Goal: Task Accomplishment & Management: Use online tool/utility

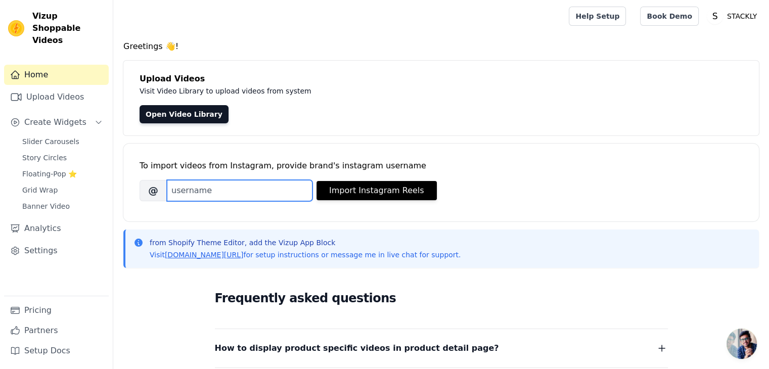
click at [237, 187] on input "Brand's Instagram Username" at bounding box center [240, 190] width 146 height 21
type input "trystackly"
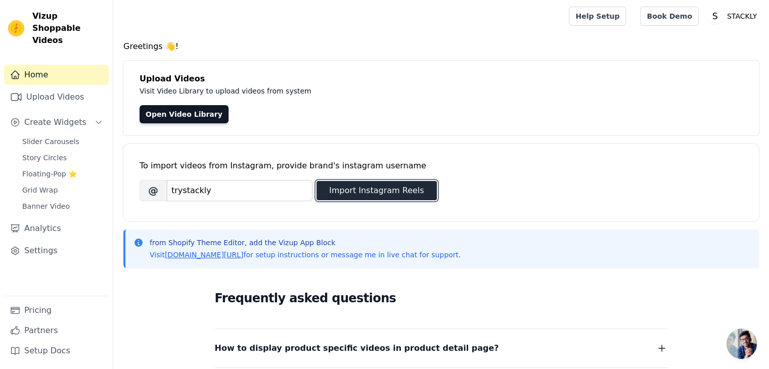
click at [346, 193] on button "Import Instagram Reels" at bounding box center [377, 190] width 120 height 19
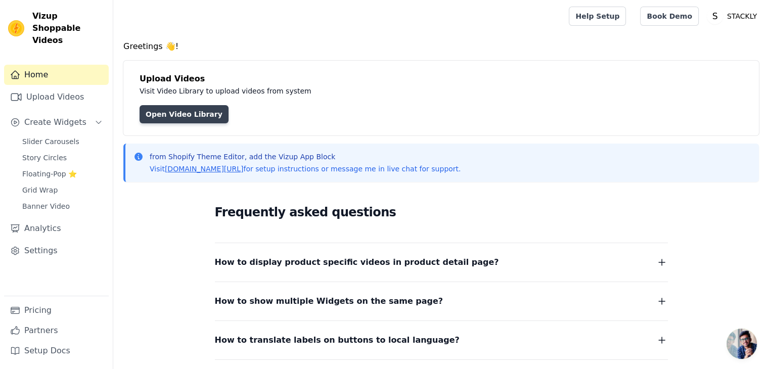
click at [200, 116] on link "Open Video Library" at bounding box center [184, 114] width 89 height 18
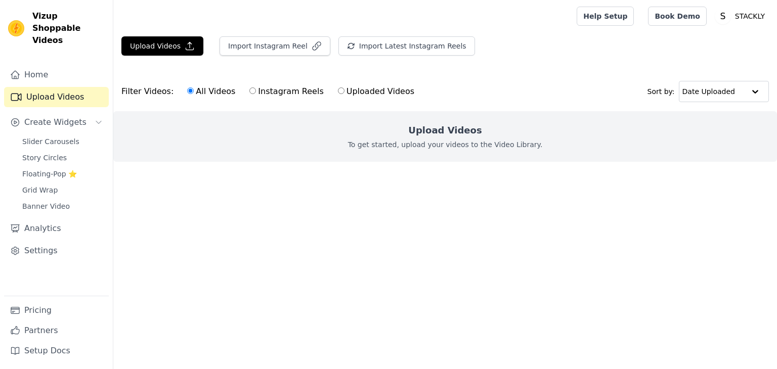
click at [249, 88] on input "Instagram Reels" at bounding box center [252, 90] width 7 height 7
radio input "true"
click at [284, 47] on button "Import Instagram Reel" at bounding box center [274, 45] width 111 height 19
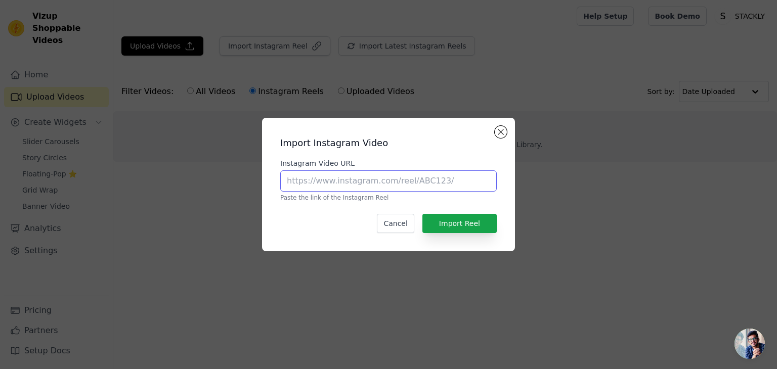
click at [383, 183] on input "Instagram Video URL" at bounding box center [388, 180] width 216 height 21
paste input "[URL][DOMAIN_NAME]"
type input "[URL][DOMAIN_NAME]"
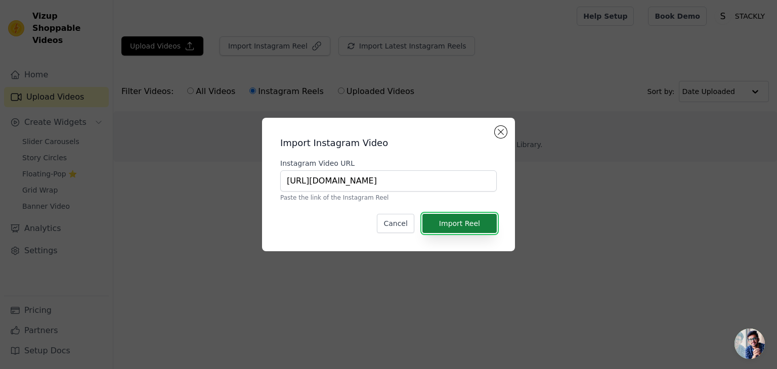
click at [446, 225] on button "Import Reel" at bounding box center [459, 223] width 74 height 19
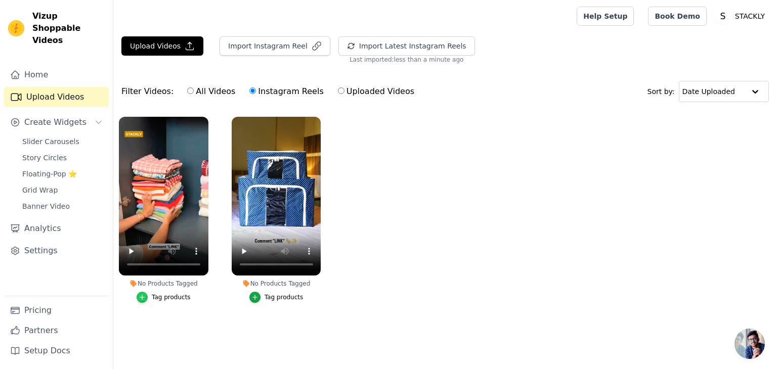
click at [145, 298] on icon "button" at bounding box center [142, 297] width 7 height 7
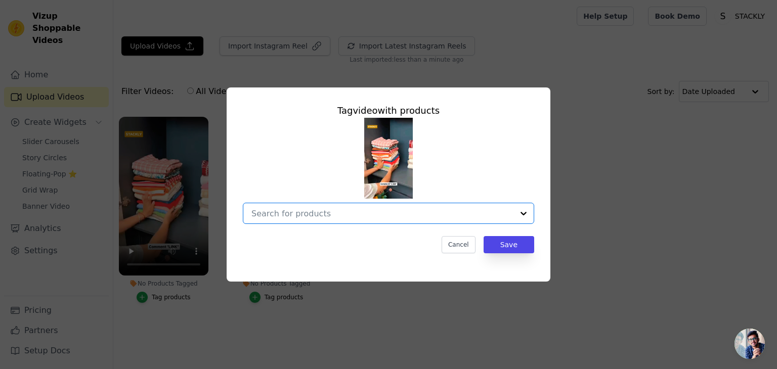
click at [345, 209] on input "No Products Tagged Tag video with products Option undefined, selected. Select i…" at bounding box center [382, 214] width 262 height 10
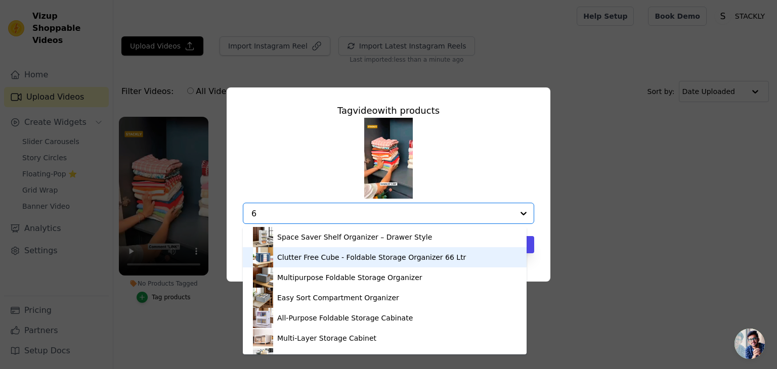
type input "66"
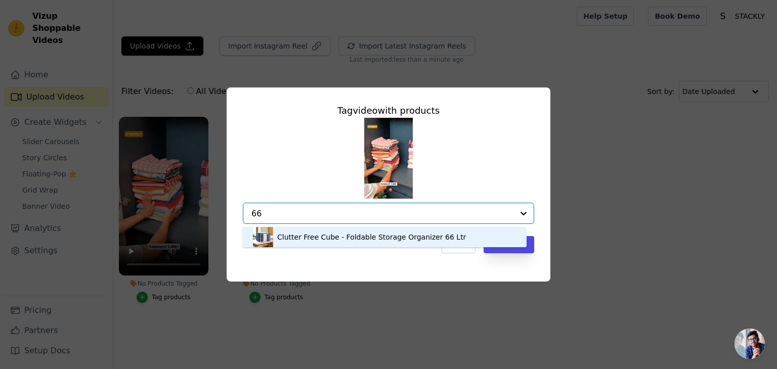
click at [325, 241] on div "Clutter Free Cube - Foldable Storage Organizer 66 Ltr" at bounding box center [371, 237] width 189 height 10
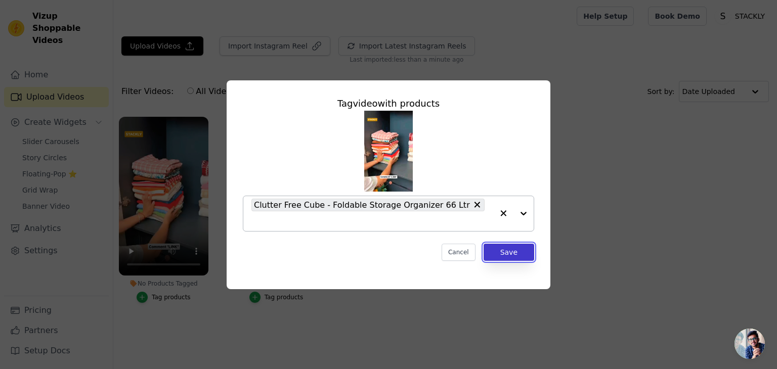
click at [506, 245] on button "Save" at bounding box center [508, 252] width 51 height 17
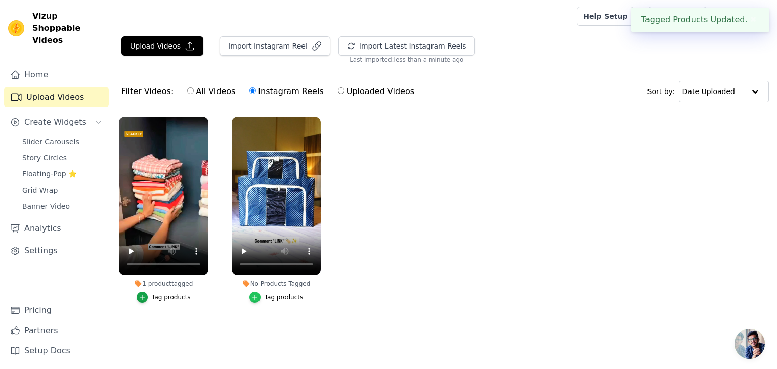
click at [257, 302] on div "button" at bounding box center [254, 297] width 11 height 11
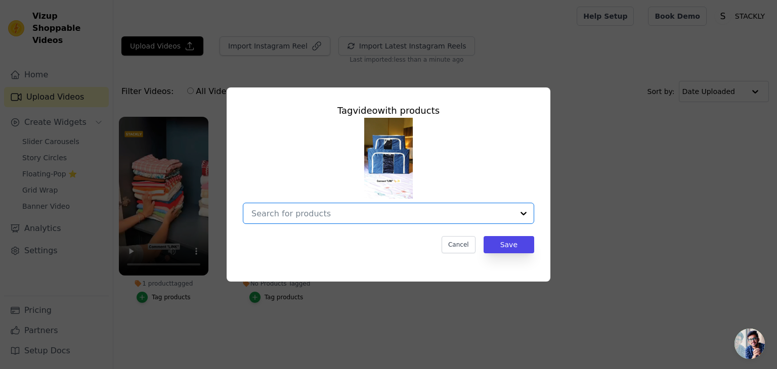
click at [309, 213] on input "No Products Tagged Tag video with products Option undefined, selected. Select i…" at bounding box center [382, 214] width 262 height 10
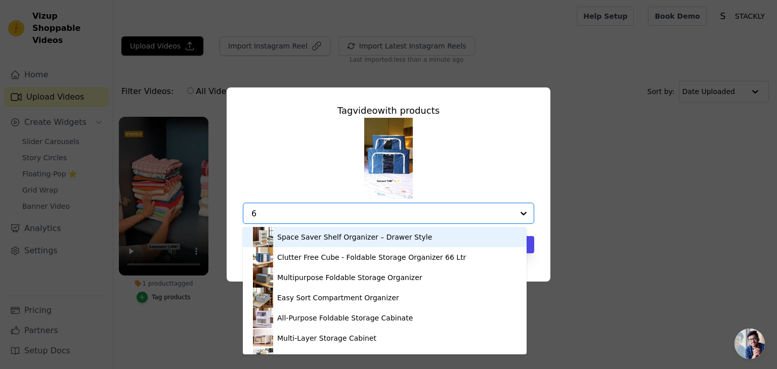
type input "66"
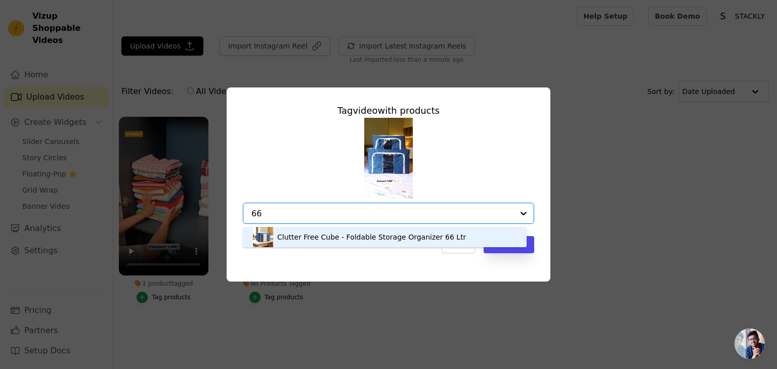
click at [305, 236] on div "Clutter Free Cube - Foldable Storage Organizer 66 Ltr" at bounding box center [371, 237] width 189 height 10
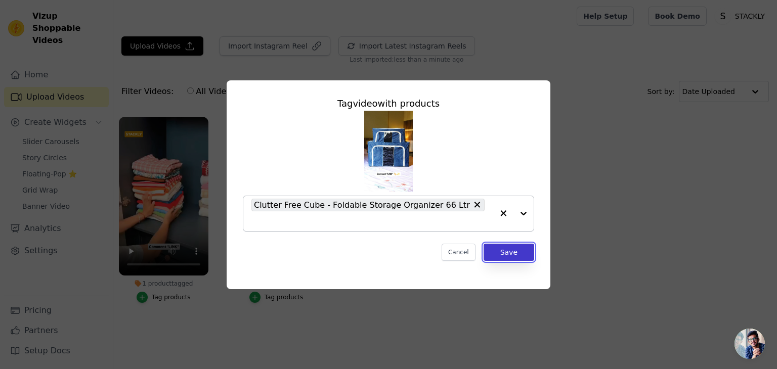
click at [504, 245] on button "Save" at bounding box center [508, 252] width 51 height 17
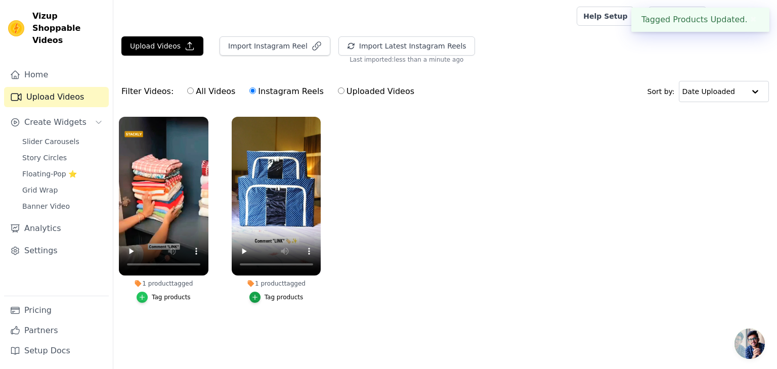
click at [144, 297] on icon "button" at bounding box center [142, 297] width 5 height 5
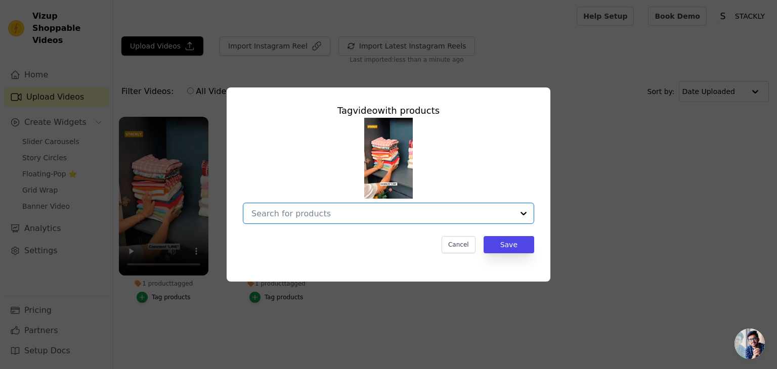
click at [413, 209] on input "1 product tagged Tag video with products Option undefined, selected. Select is …" at bounding box center [382, 214] width 262 height 10
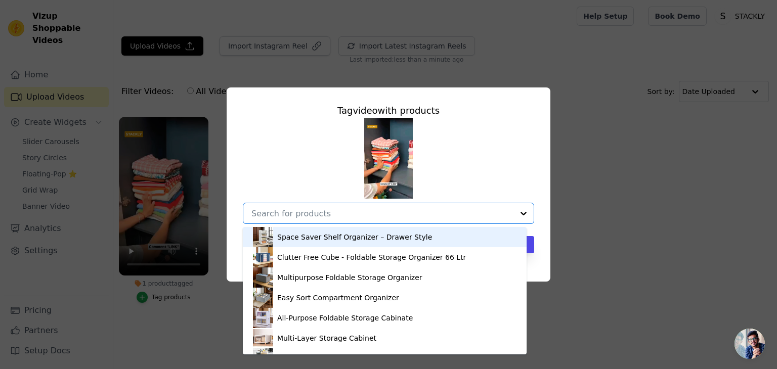
click at [403, 235] on div "Space Saver Shelf Organizer – Drawer Style" at bounding box center [354, 237] width 155 height 10
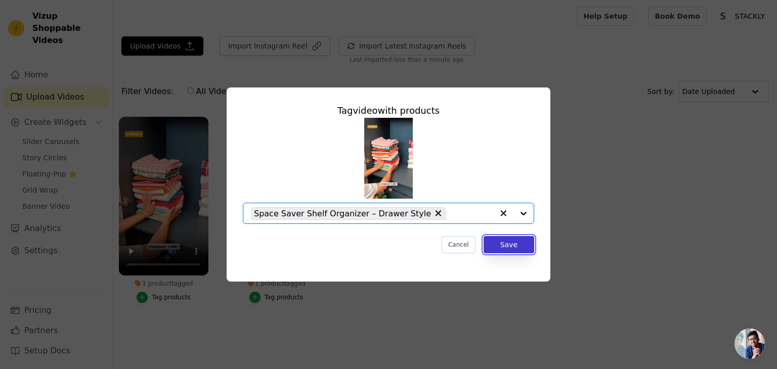
click at [504, 245] on button "Save" at bounding box center [508, 244] width 51 height 17
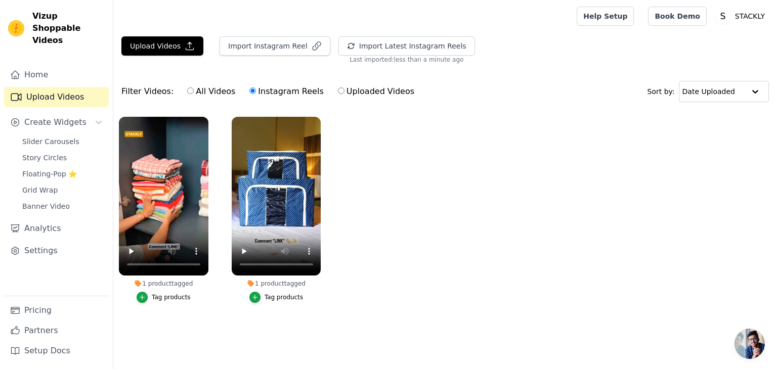
click at [152, 298] on button "Tag products" at bounding box center [164, 297] width 54 height 11
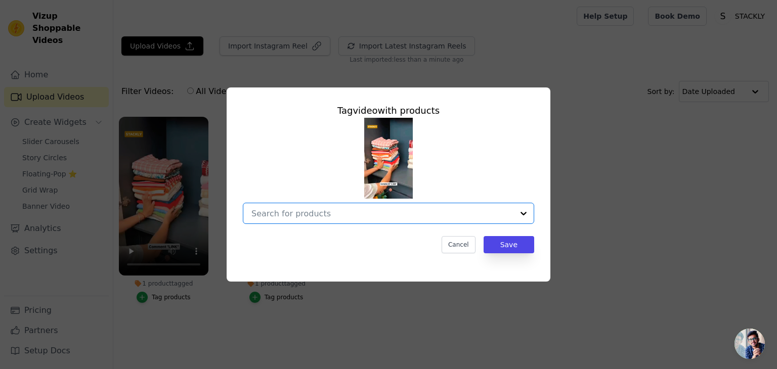
click at [415, 212] on input "1 product tagged Tag video with products Option undefined, selected. Select is …" at bounding box center [382, 214] width 262 height 10
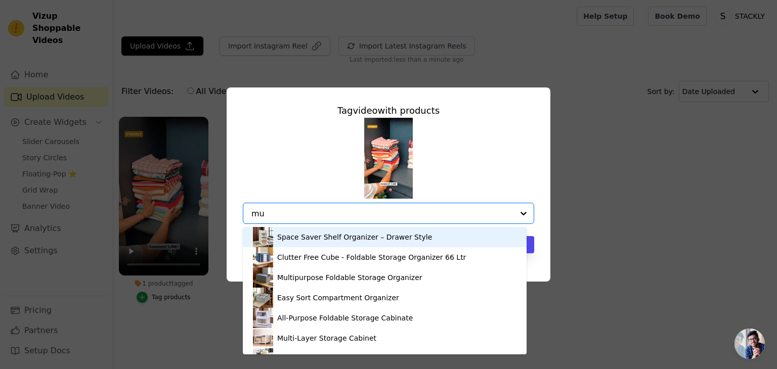
type input "mul"
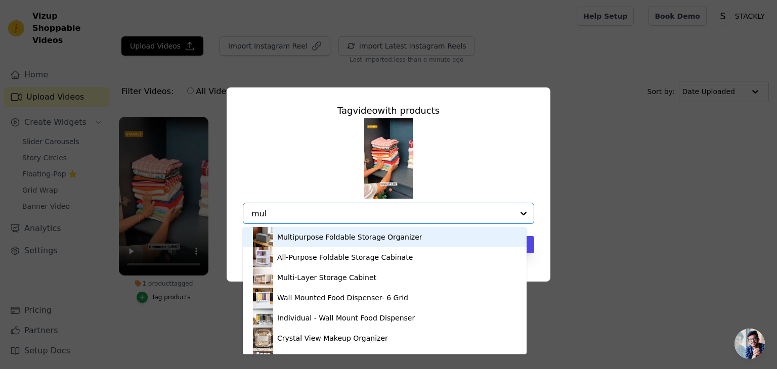
click at [381, 241] on div "Multipurpose Foldable Storage Organizer" at bounding box center [349, 237] width 145 height 10
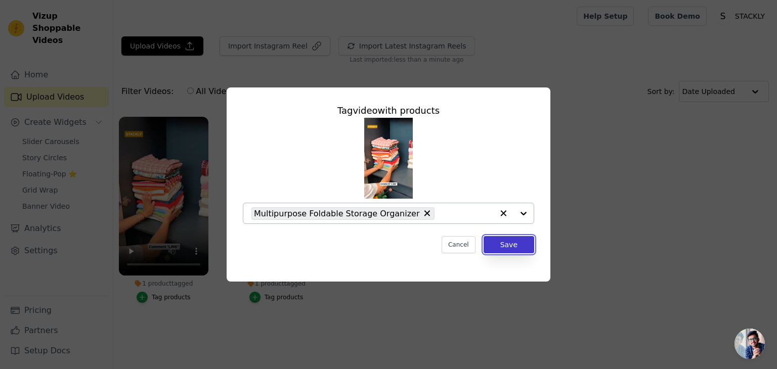
click at [500, 240] on button "Save" at bounding box center [508, 244] width 51 height 17
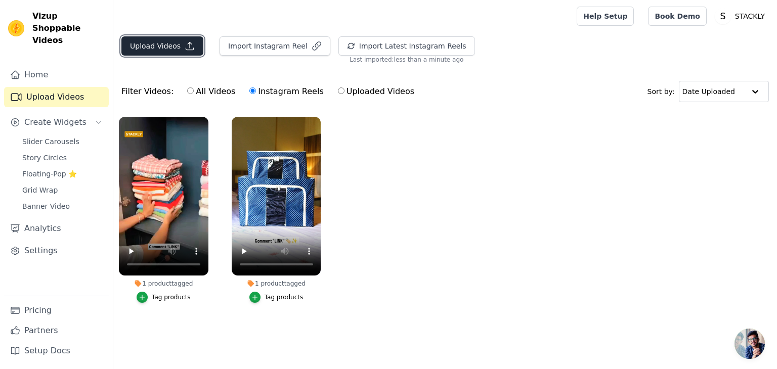
click at [166, 44] on button "Upload Videos" at bounding box center [162, 45] width 82 height 19
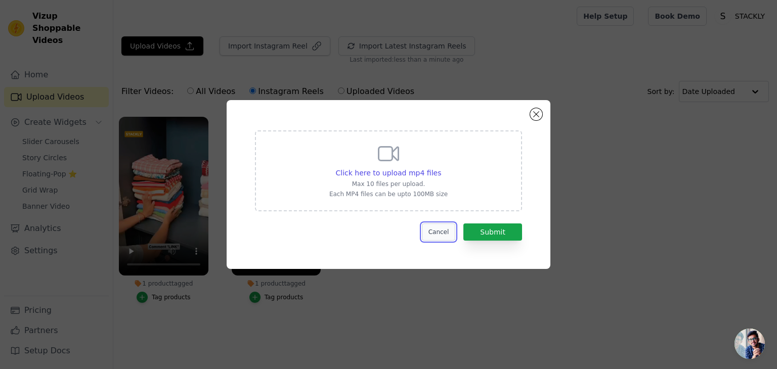
click at [437, 235] on button "Cancel" at bounding box center [439, 232] width 34 height 17
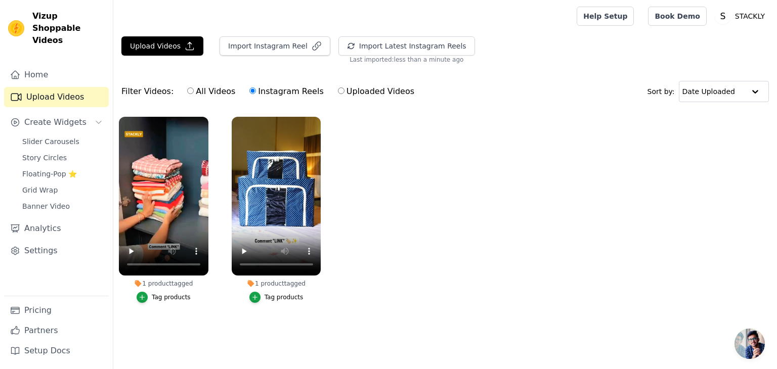
click at [757, 339] on span "Open chat" at bounding box center [749, 344] width 30 height 30
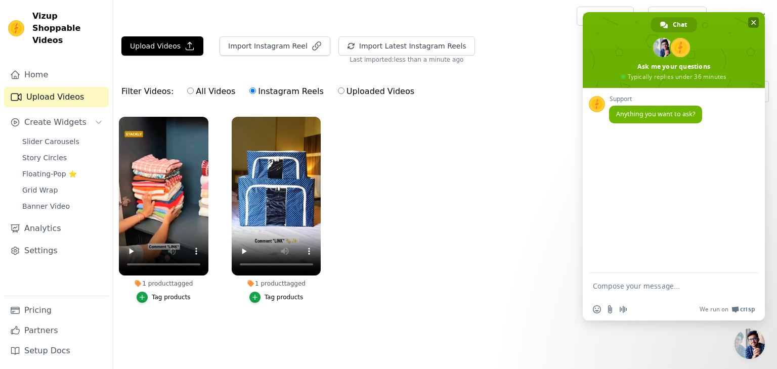
click at [752, 21] on span "Close chat" at bounding box center [753, 22] width 5 height 7
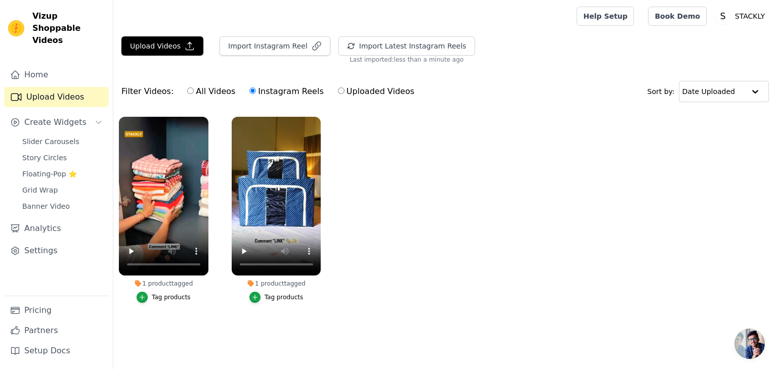
click at [338, 93] on input "Uploaded Videos" at bounding box center [341, 90] width 7 height 7
radio input "true"
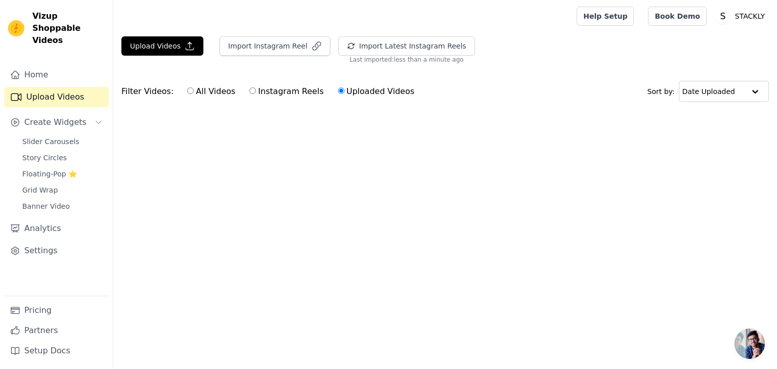
click at [261, 92] on label "Instagram Reels" at bounding box center [286, 91] width 75 height 13
click at [256, 92] on input "Instagram Reels" at bounding box center [252, 90] width 7 height 7
radio input "true"
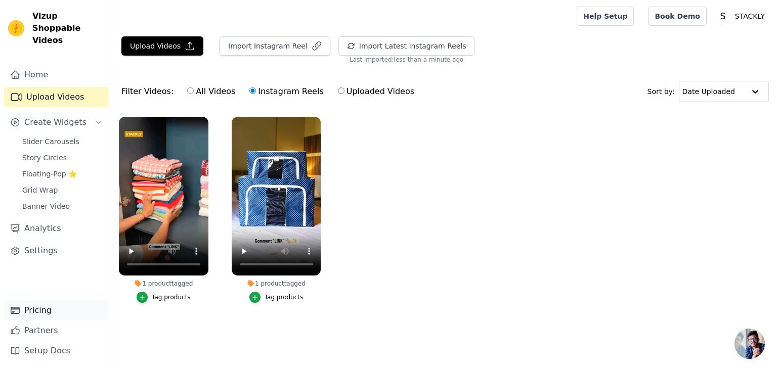
click at [47, 306] on link "Pricing" at bounding box center [56, 310] width 105 height 20
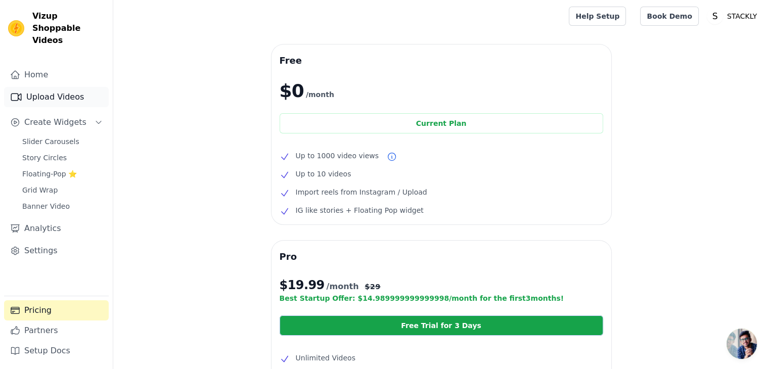
click at [83, 87] on link "Upload Videos" at bounding box center [56, 97] width 105 height 20
